Goal: Information Seeking & Learning: Learn about a topic

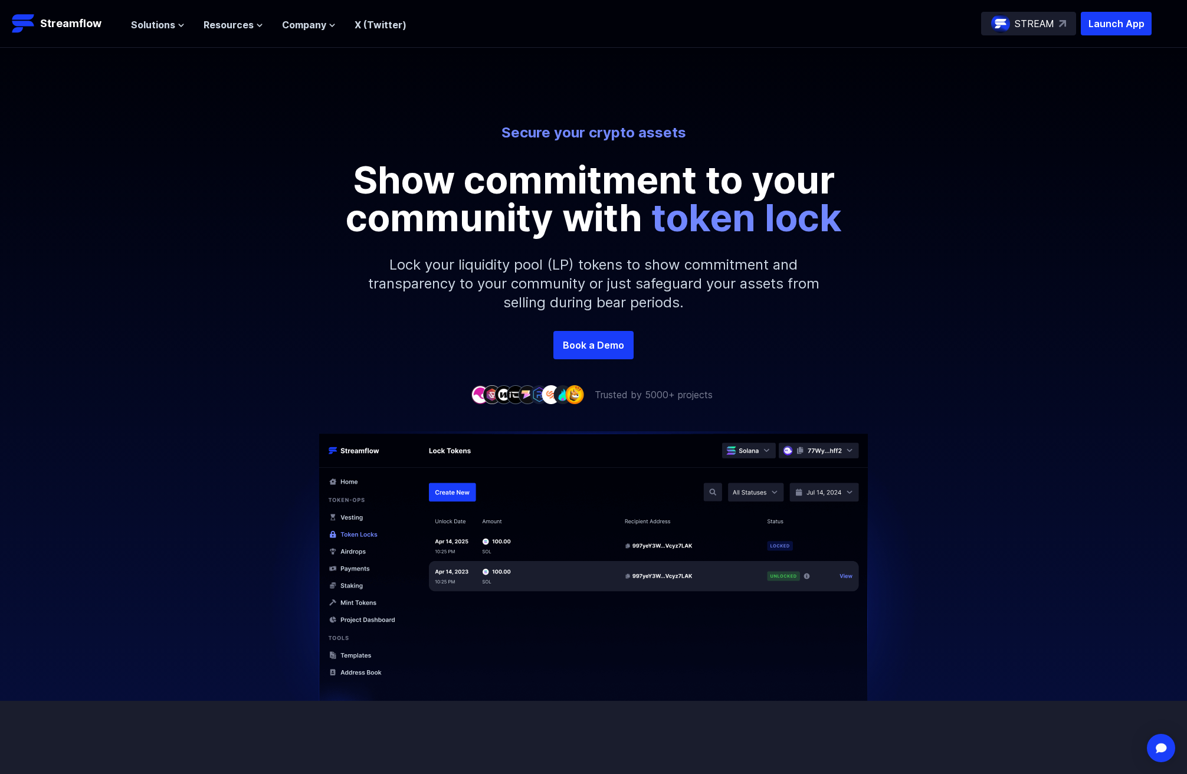
drag, startPoint x: 680, startPoint y: 111, endPoint x: 688, endPoint y: 104, distance: 10.9
click at [680, 106] on div "Secure your crypto assets Show commitment to your community with token lock Loc…" at bounding box center [593, 189] width 1187 height 283
click at [223, 27] on span "Resources" at bounding box center [229, 25] width 50 height 14
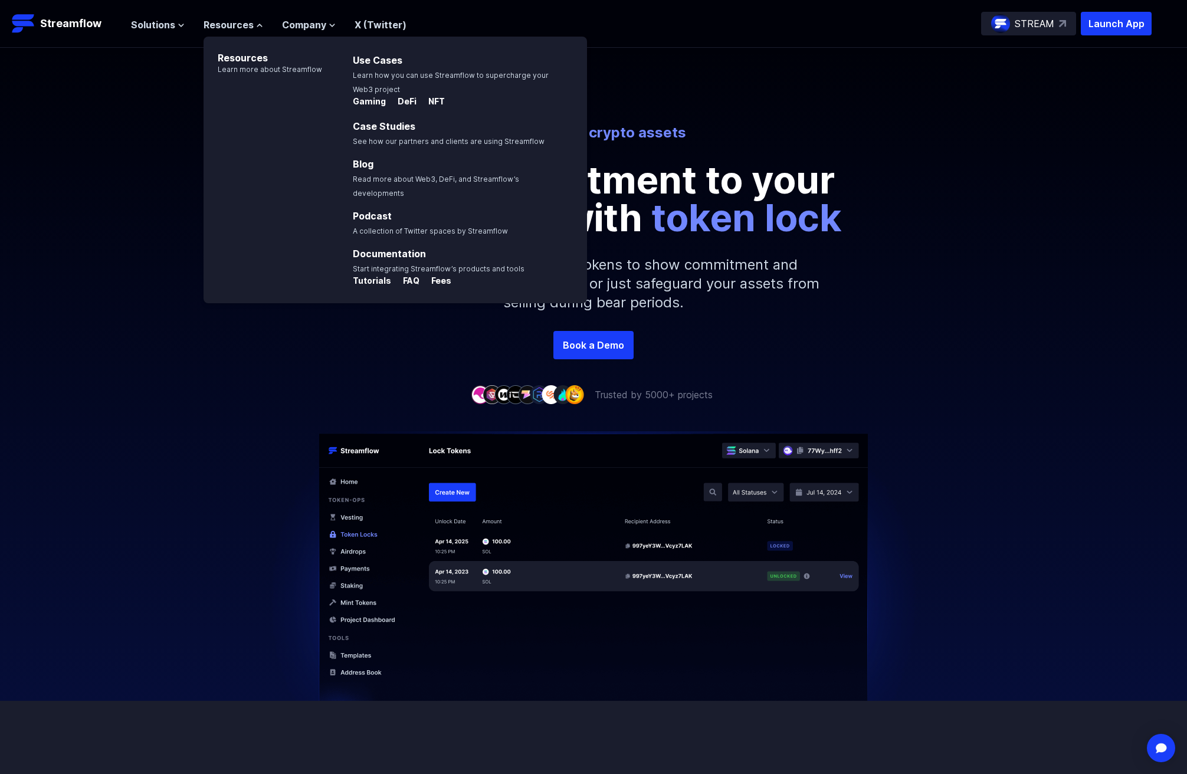
click at [168, 108] on div "Secure your crypto assets Show commitment to your community with token lock Loc…" at bounding box center [593, 189] width 1187 height 283
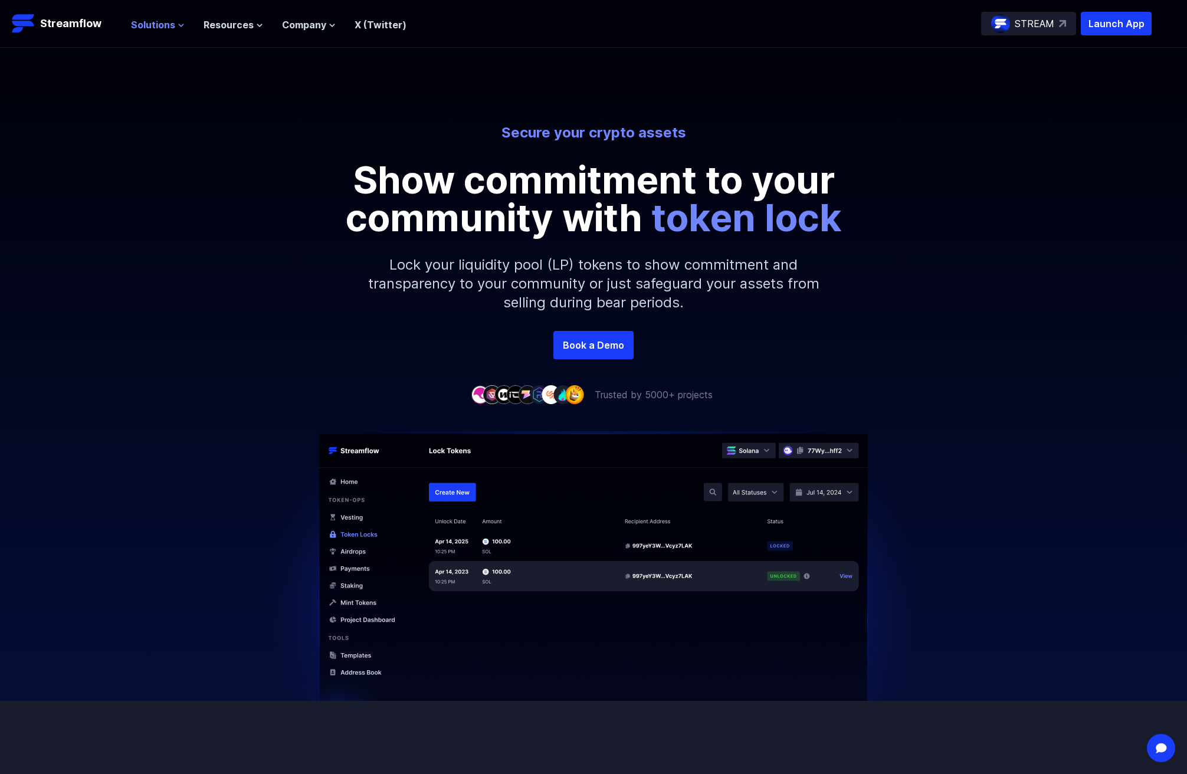
click at [169, 28] on span "Solutions" at bounding box center [153, 25] width 44 height 14
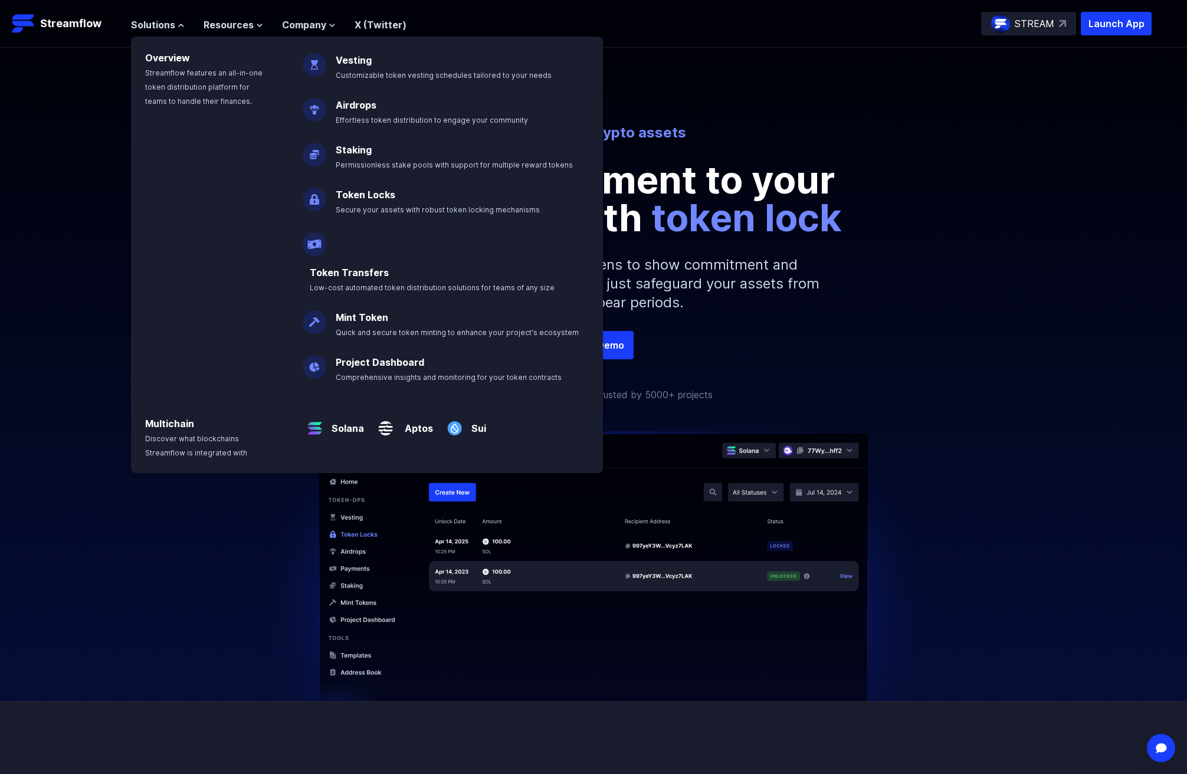
drag, startPoint x: 53, startPoint y: 204, endPoint x: 97, endPoint y: 200, distance: 43.8
click at [54, 204] on div "Secure your crypto assets Show commitment to your community with token lock Loc…" at bounding box center [593, 227] width 1187 height 208
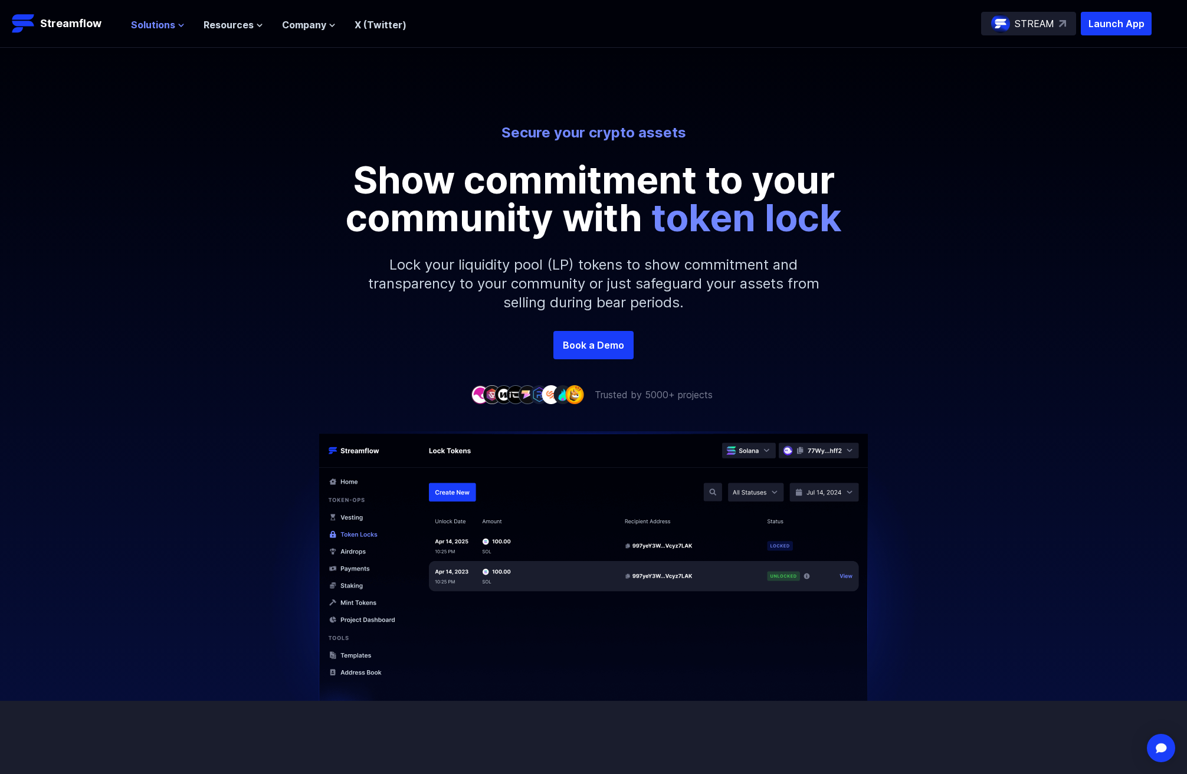
click at [140, 29] on span "Solutions" at bounding box center [153, 25] width 44 height 14
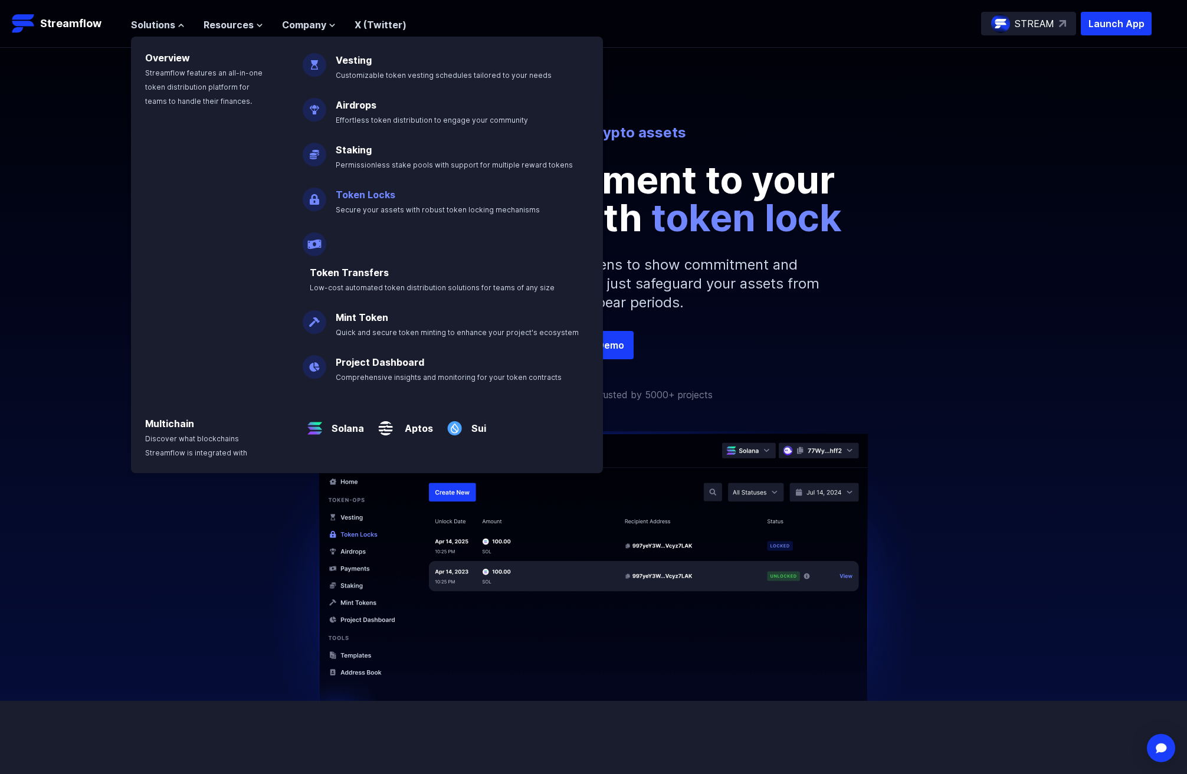
click at [365, 202] on p "Token Locks Secure your assets with robust token locking mechanisms" at bounding box center [446, 197] width 235 height 38
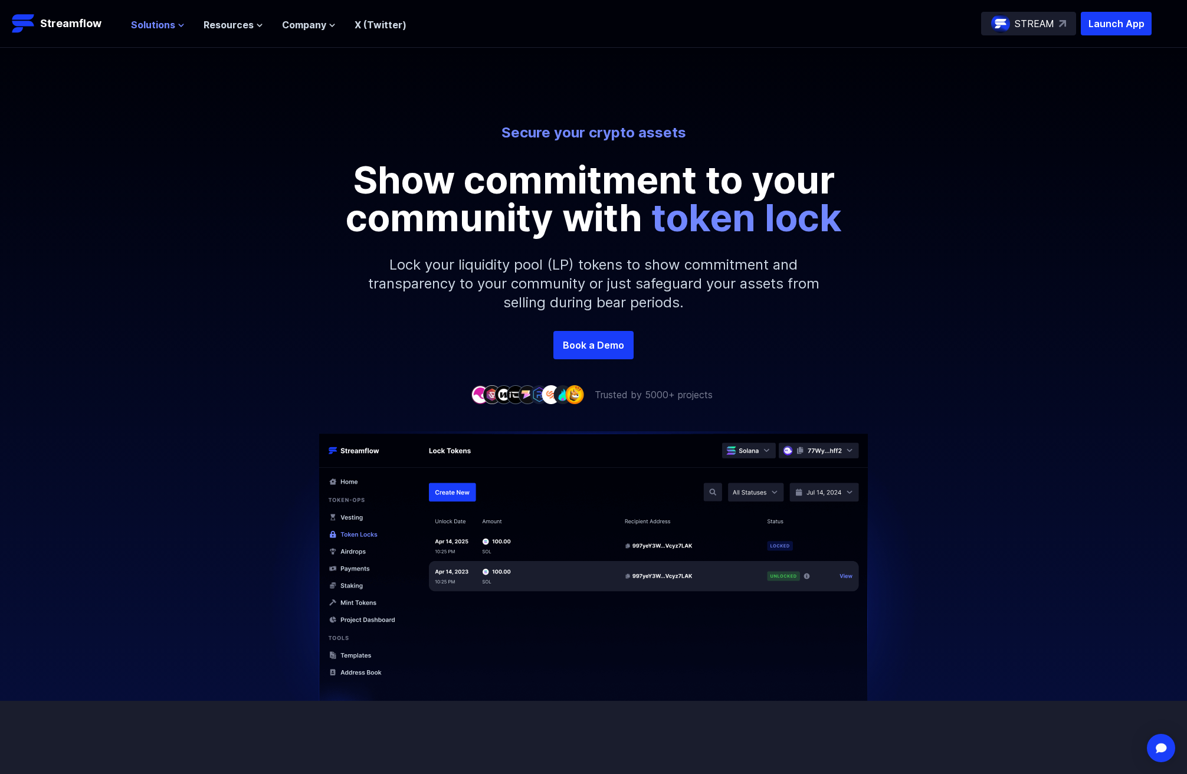
click at [152, 29] on span "Solutions" at bounding box center [153, 25] width 44 height 14
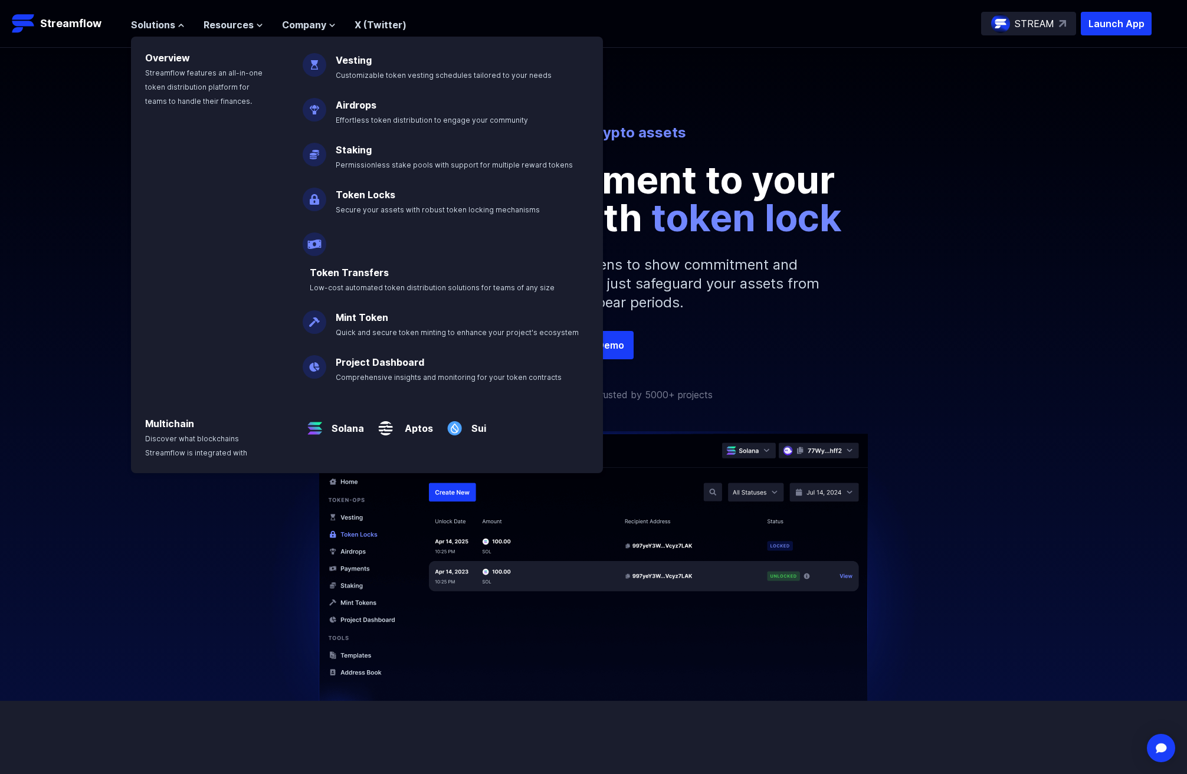
click at [315, 199] on img at bounding box center [315, 194] width 24 height 33
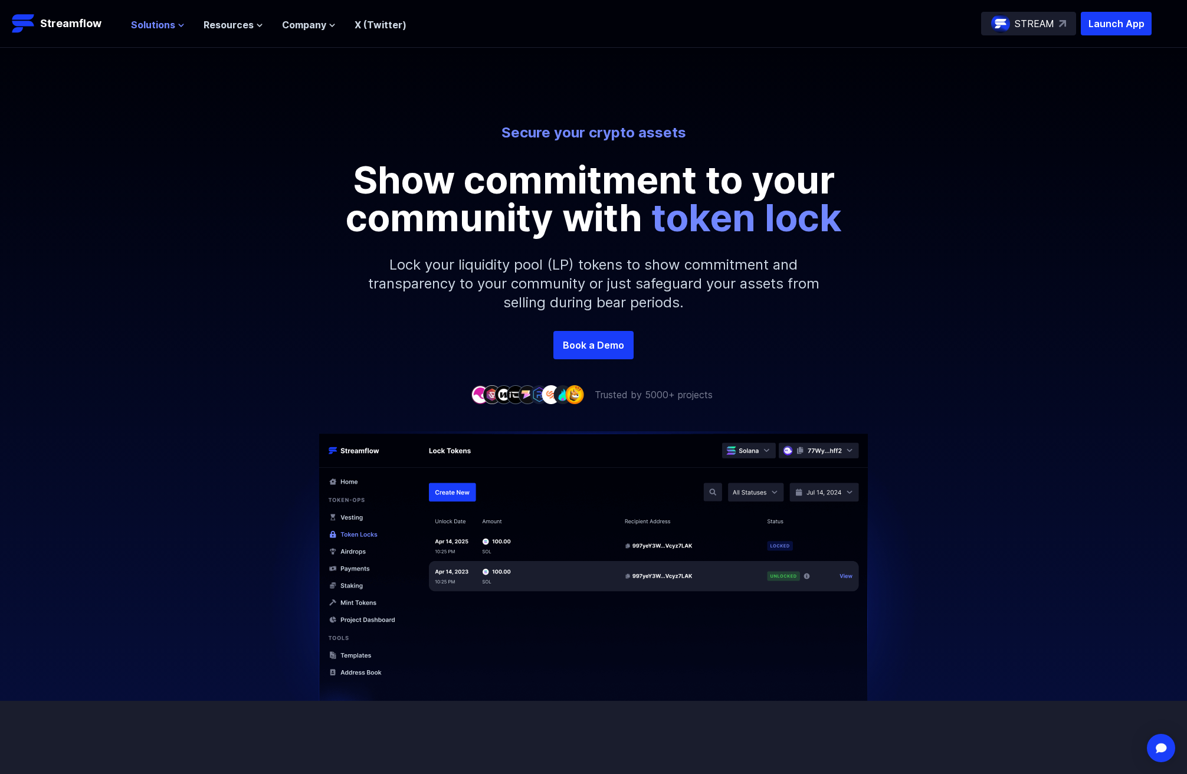
click at [146, 30] on span "Solutions" at bounding box center [153, 25] width 44 height 14
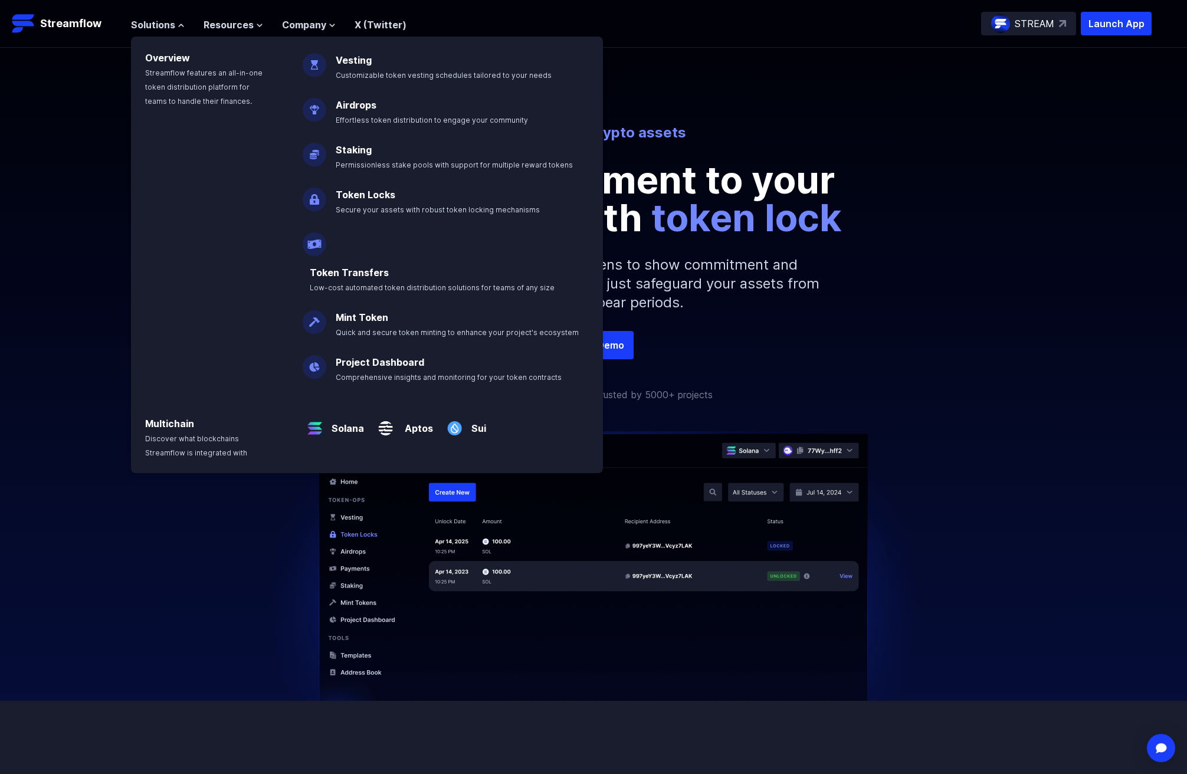
click at [316, 191] on img at bounding box center [315, 194] width 24 height 33
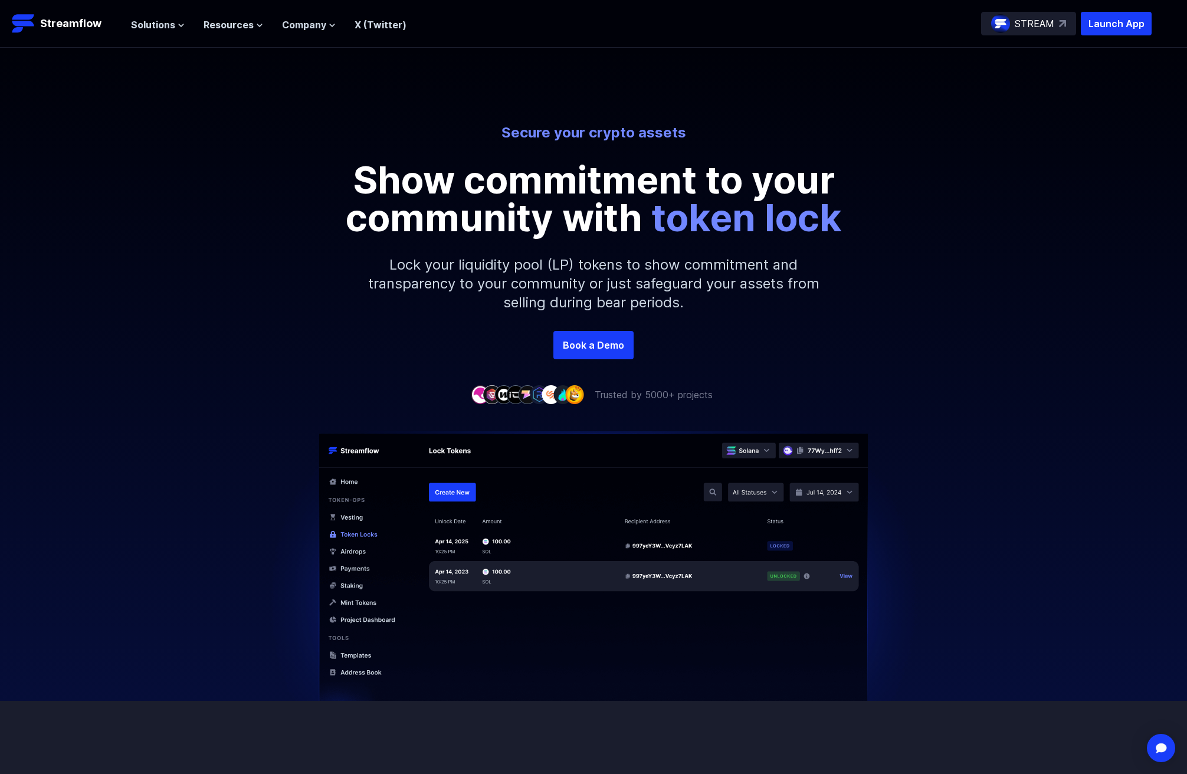
click at [1018, 25] on p "STREAM" at bounding box center [1035, 24] width 40 height 14
click at [300, 23] on span "Company" at bounding box center [304, 25] width 44 height 14
click at [217, 24] on span "Resources" at bounding box center [229, 25] width 50 height 14
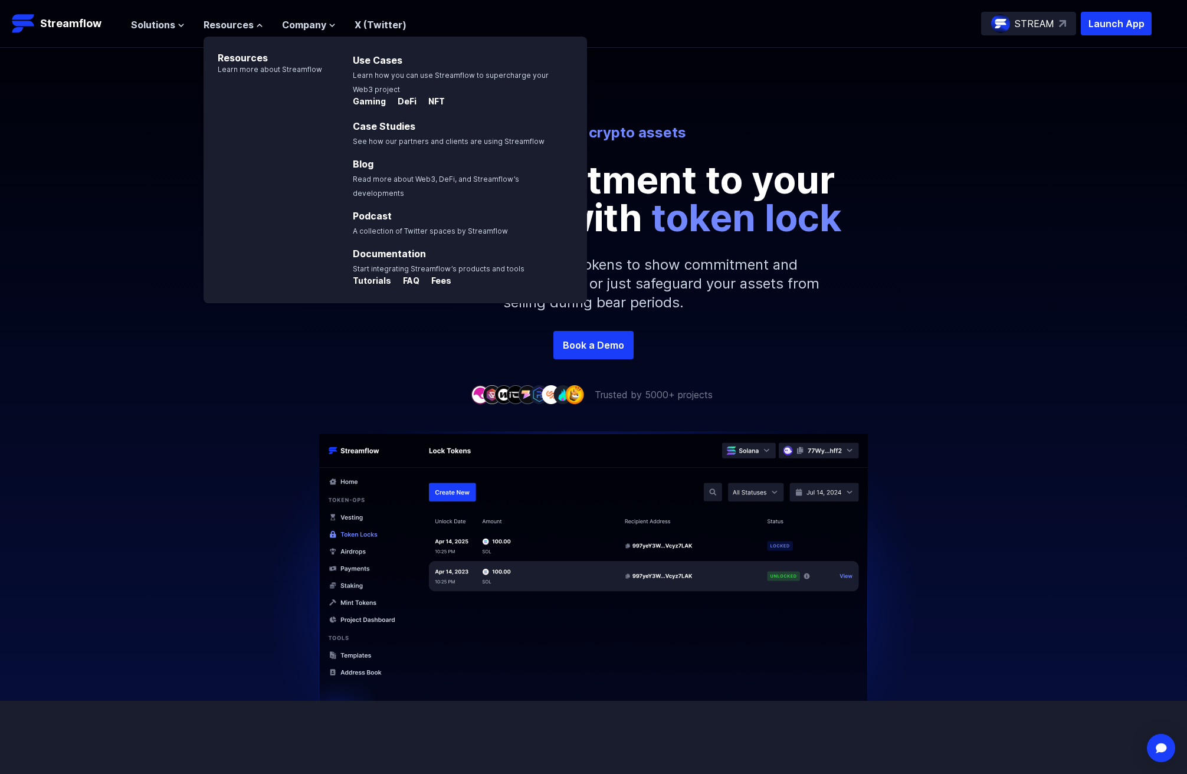
click at [156, 125] on div "Secure your crypto assets Show commitment to your community with token lock Loc…" at bounding box center [593, 227] width 1187 height 208
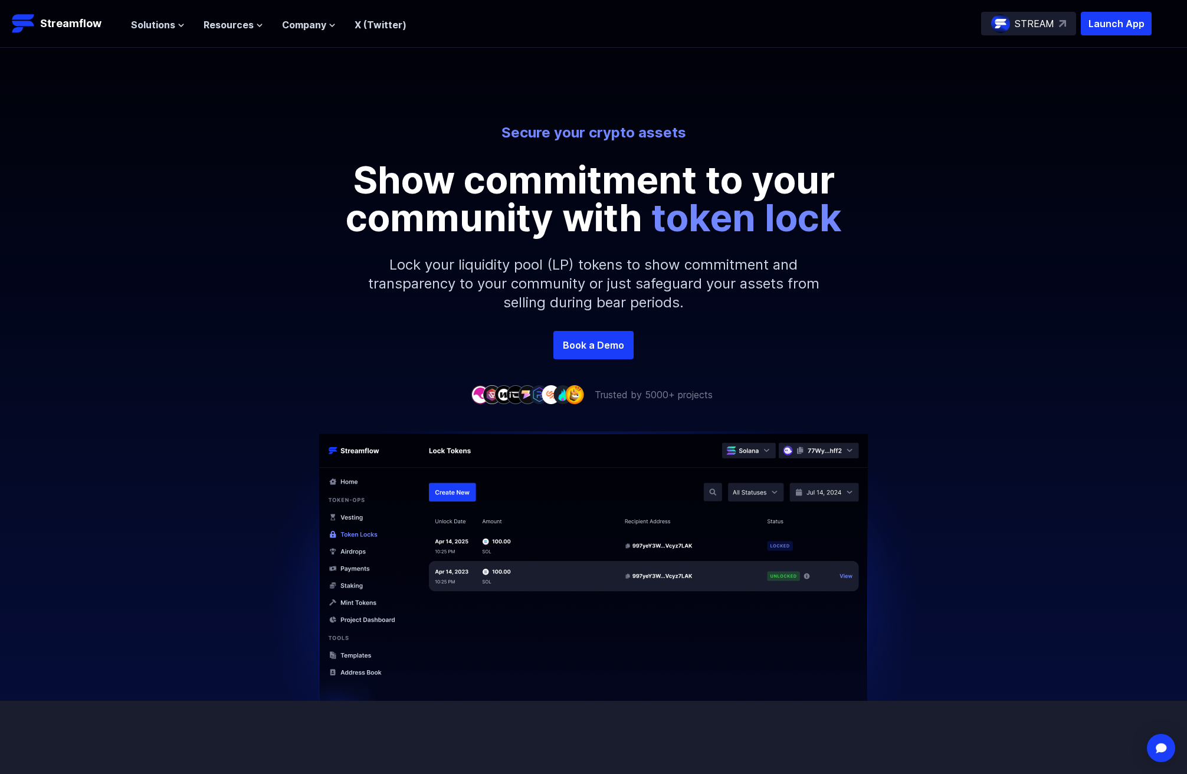
click at [156, 34] on div "Solutions Overview Streamflow features an all-in-one token distribution platfor…" at bounding box center [268, 24] width 275 height 24
click at [160, 22] on span "Solutions" at bounding box center [153, 25] width 44 height 14
